Goal: Book appointment/travel/reservation

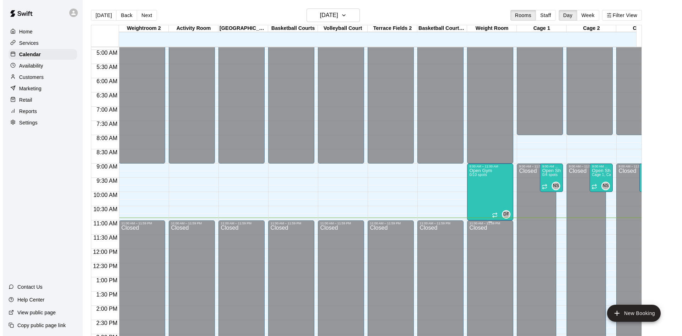
scroll to position [132, 0]
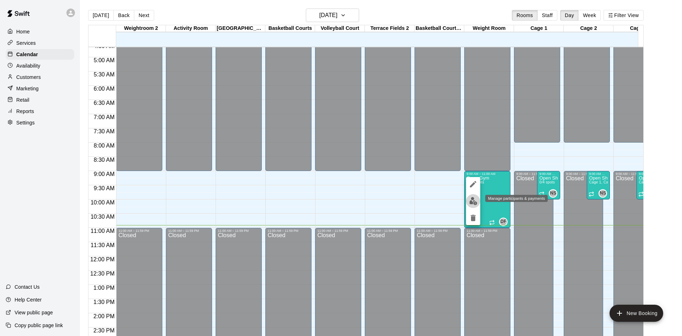
click at [475, 200] on img "edit" at bounding box center [473, 201] width 8 height 8
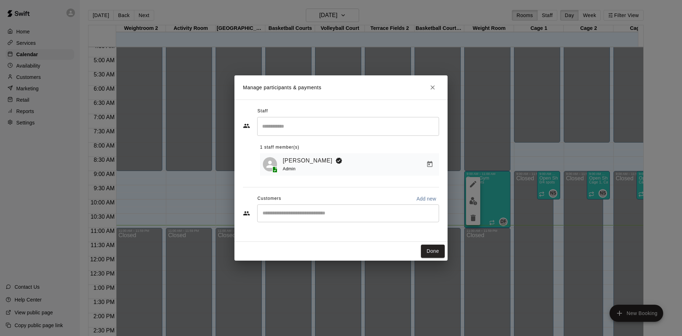
click at [297, 211] on input "Start typing to search customers..." at bounding box center [348, 213] width 176 height 7
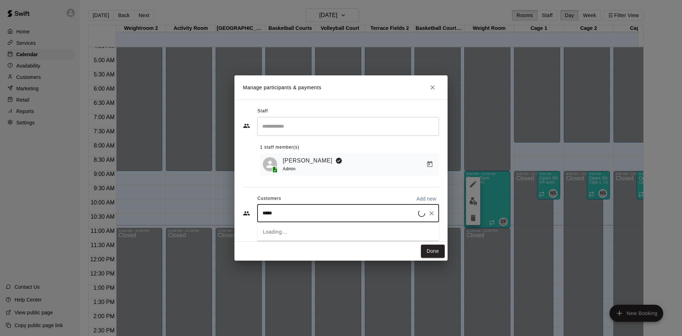
type input "******"
click at [297, 228] on p "[PERSON_NAME]" at bounding box center [298, 230] width 43 height 7
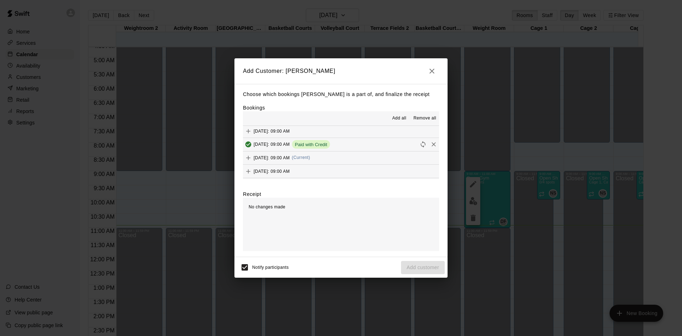
scroll to position [355, 0]
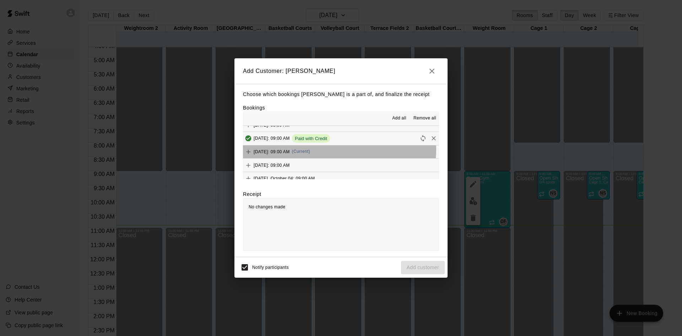
click at [311, 150] on span "(Current)" at bounding box center [301, 151] width 18 height 5
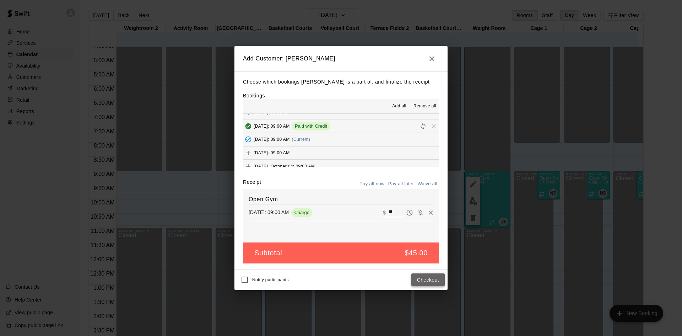
click at [424, 280] on button "Checkout" at bounding box center [427, 279] width 33 height 13
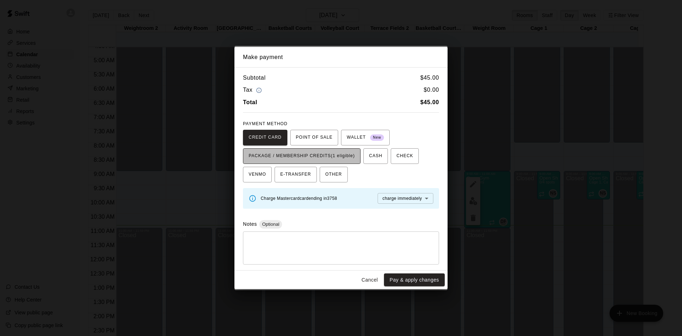
click at [344, 155] on span "PACKAGE / MEMBERSHIP CREDITS (1 eligible)" at bounding box center [302, 155] width 106 height 11
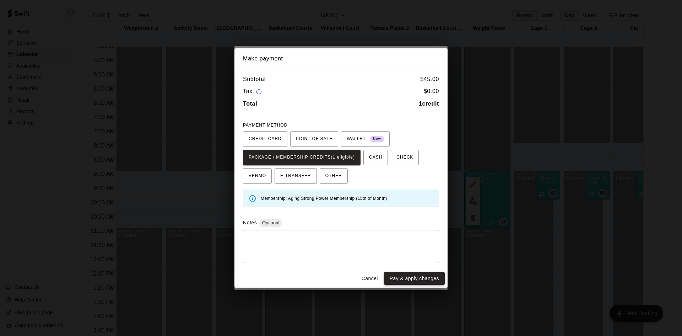
click at [411, 276] on button "Pay & apply changes" at bounding box center [414, 278] width 61 height 13
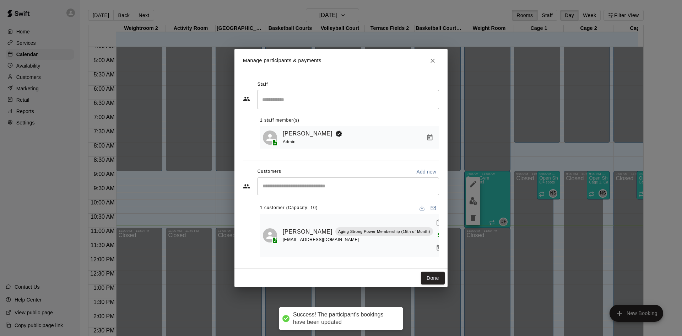
scroll to position [0, 0]
click at [314, 190] on input "Start typing to search customers..." at bounding box center [348, 186] width 176 height 7
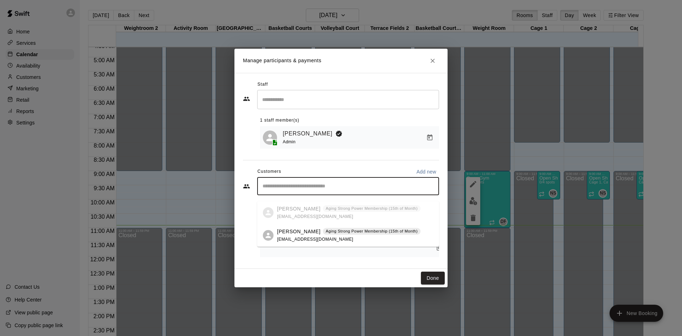
click at [315, 237] on span "[EMAIL_ADDRESS][DOMAIN_NAME]" at bounding box center [315, 239] width 76 height 5
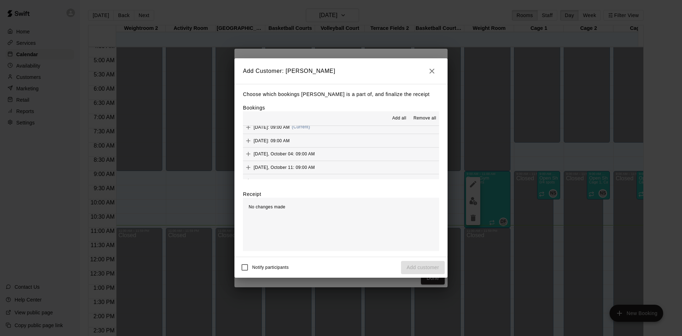
scroll to position [355, 0]
click at [311, 150] on span "(Current)" at bounding box center [301, 151] width 18 height 5
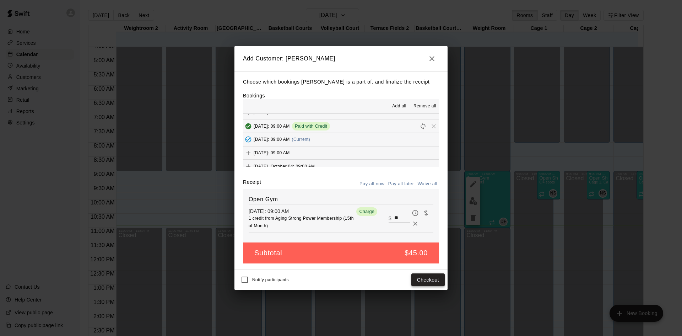
click at [420, 278] on button "Checkout" at bounding box center [427, 279] width 33 height 13
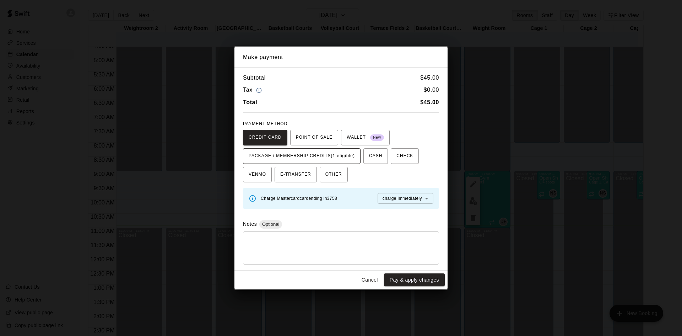
click at [336, 155] on span "PACKAGE / MEMBERSHIP CREDITS (1 eligible)" at bounding box center [302, 155] width 106 height 11
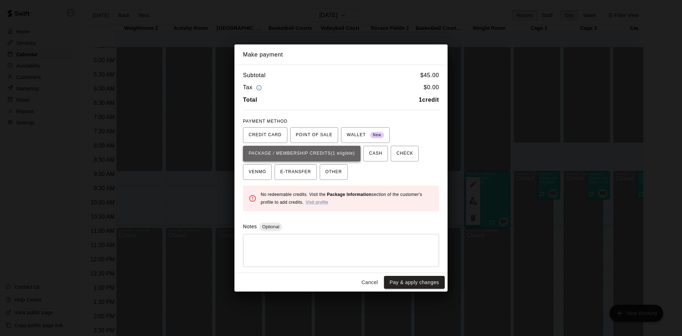
click at [340, 152] on span "PACKAGE / MEMBERSHIP CREDITS (1 eligible)" at bounding box center [302, 153] width 106 height 11
click at [382, 170] on div "CREDIT CARD POINT OF SALE WALLET New PACKAGE / MEMBERSHIP CREDITS (1 eligible) …" at bounding box center [341, 153] width 196 height 53
click at [414, 282] on button "Pay & apply changes" at bounding box center [414, 282] width 61 height 13
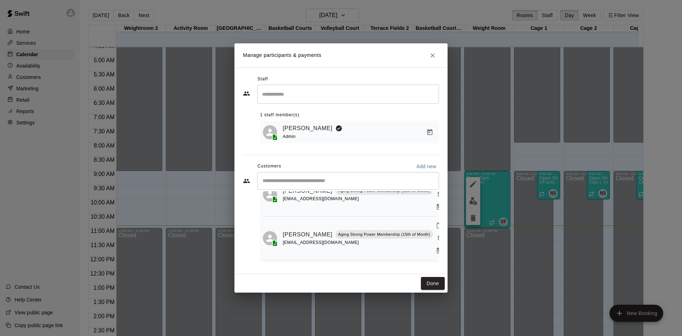
scroll to position [36, 0]
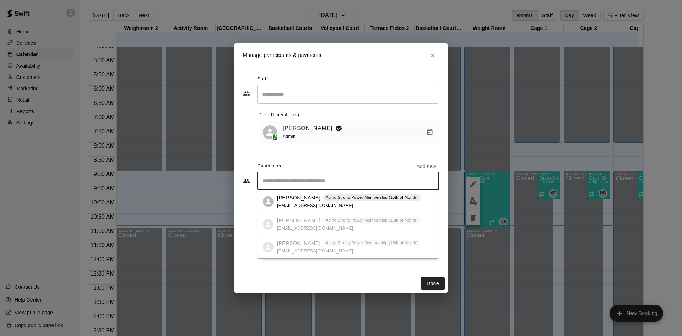
click at [330, 178] on input "Start typing to search customers..." at bounding box center [348, 180] width 176 height 7
type input "*"
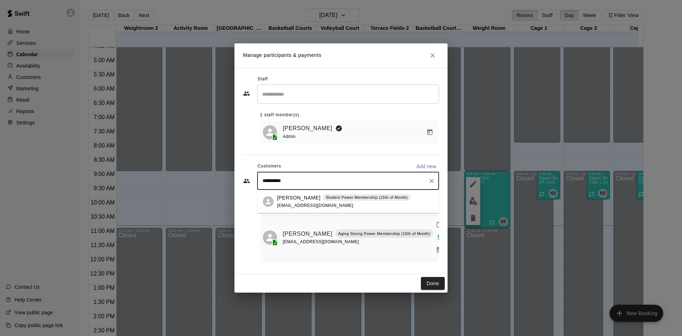
type input "**********"
click at [326, 203] on span "[EMAIL_ADDRESS][DOMAIN_NAME]" at bounding box center [315, 205] width 76 height 5
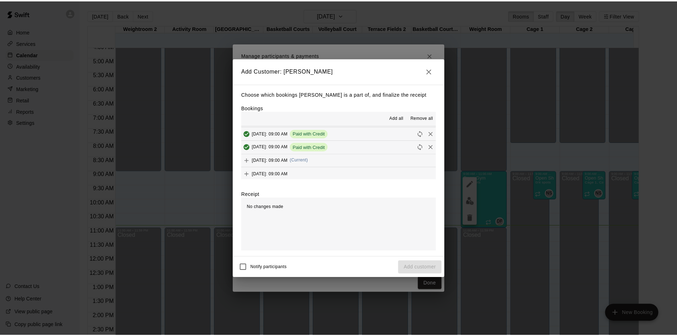
scroll to position [355, 0]
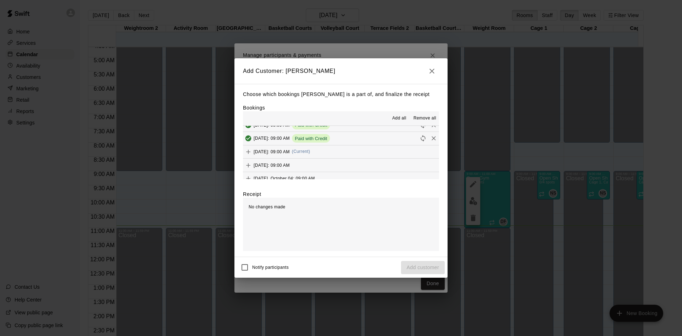
click at [311, 150] on span "(Current)" at bounding box center [301, 151] width 18 height 5
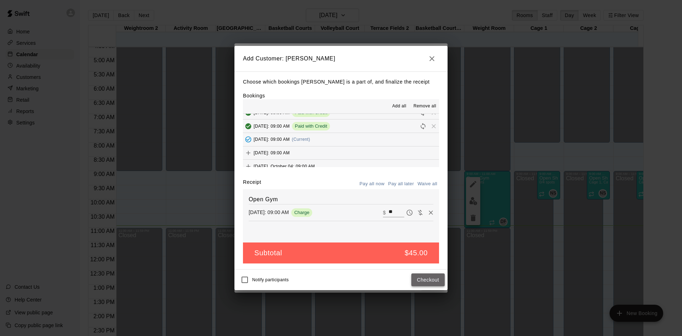
click at [428, 279] on button "Checkout" at bounding box center [427, 279] width 33 height 13
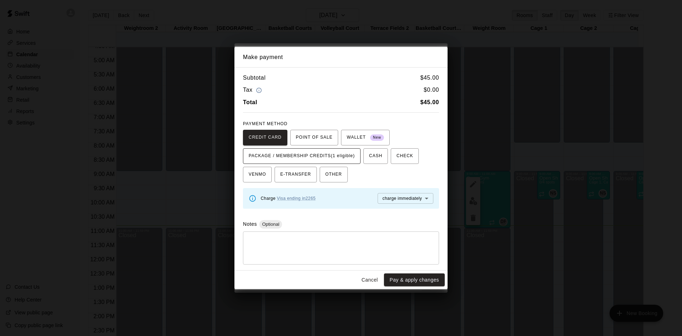
click at [338, 158] on span "PACKAGE / MEMBERSHIP CREDITS (1 eligible)" at bounding box center [302, 155] width 106 height 11
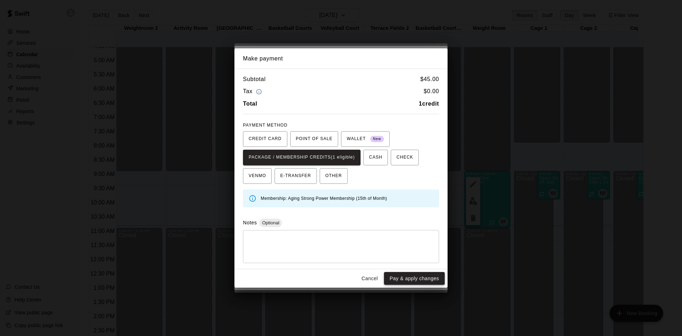
click at [413, 278] on button "Pay & apply changes" at bounding box center [414, 278] width 61 height 13
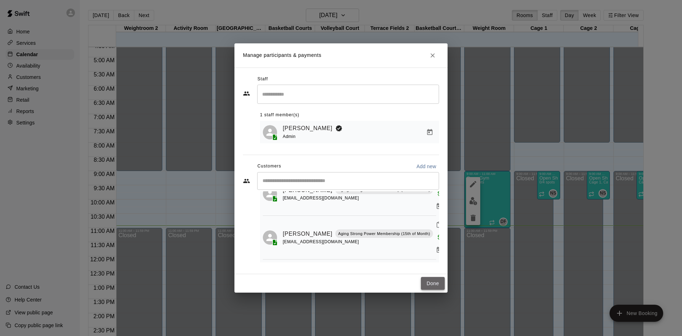
click at [431, 284] on button "Done" at bounding box center [433, 283] width 24 height 13
